Goal: Navigation & Orientation: Find specific page/section

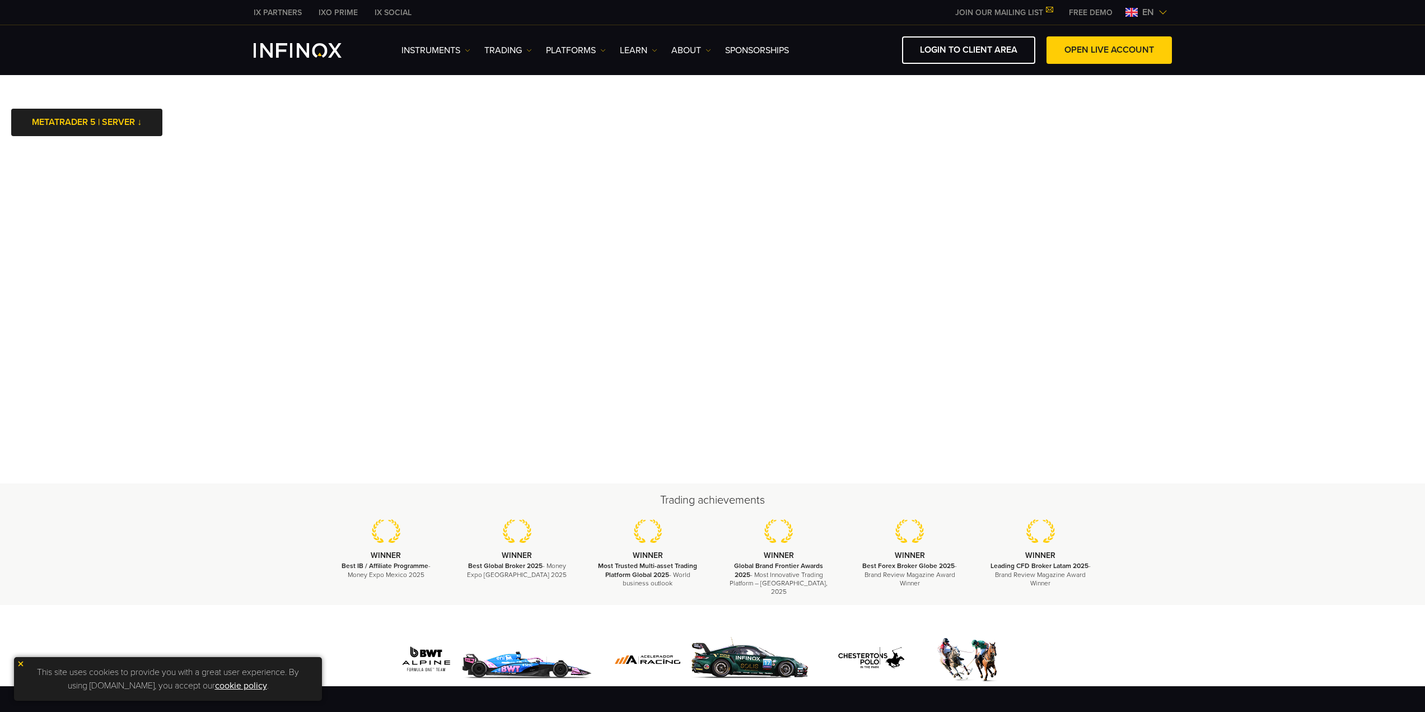
click at [996, 12] on link "JOIN OUR MAILING LIST" at bounding box center [1004, 13] width 114 height 10
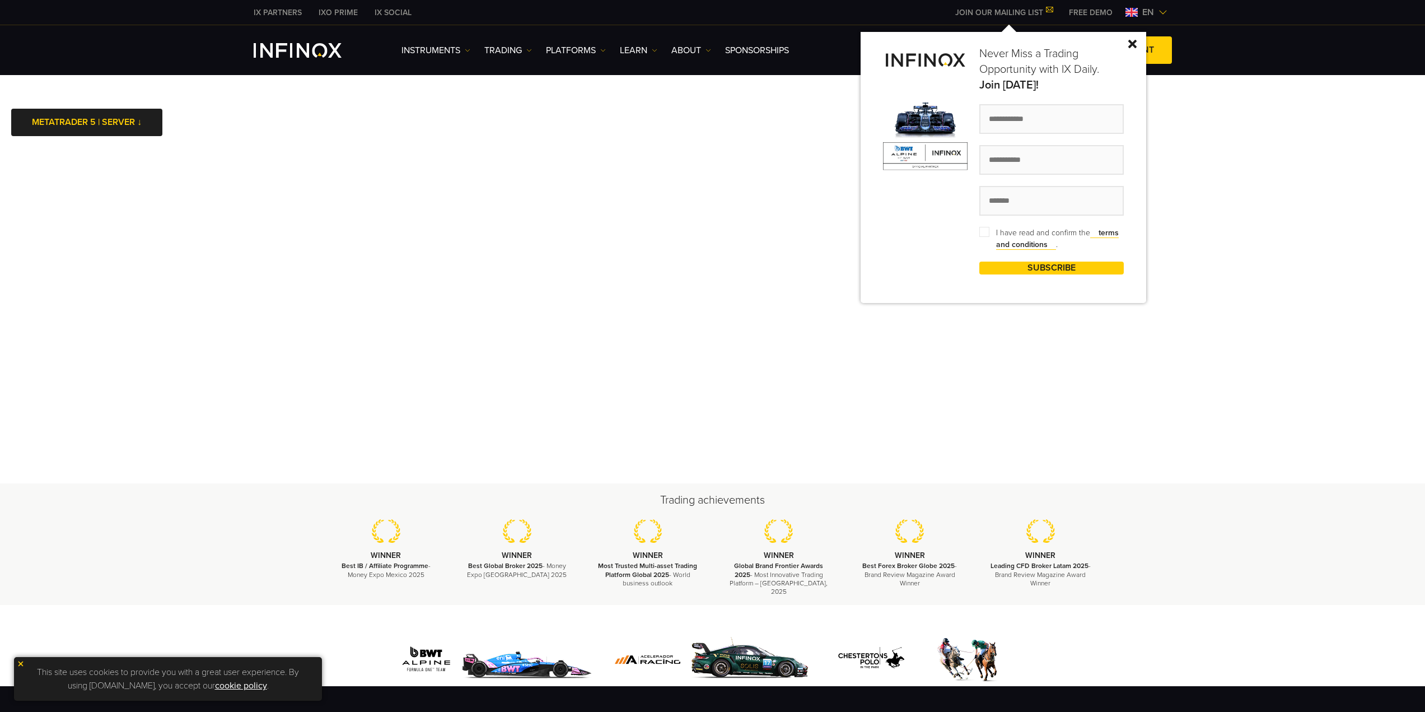
click at [1135, 49] on div "Never Miss a Trading Opportunity with IX Daily. Join [DATE]! I have read and co…" at bounding box center [1003, 167] width 286 height 271
click at [1135, 41] on img at bounding box center [1132, 44] width 8 height 8
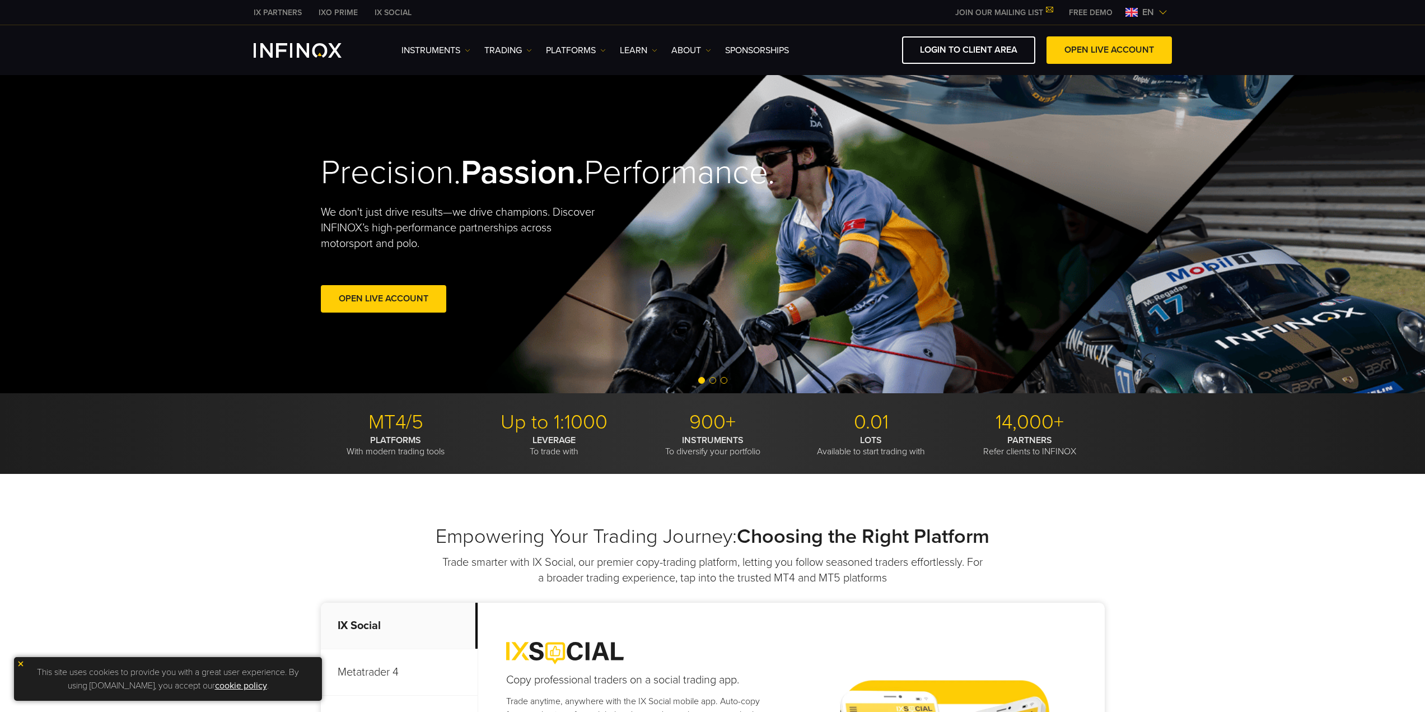
click at [280, 11] on link "IX PARTNERS" at bounding box center [277, 13] width 65 height 12
